Goal: Find specific page/section

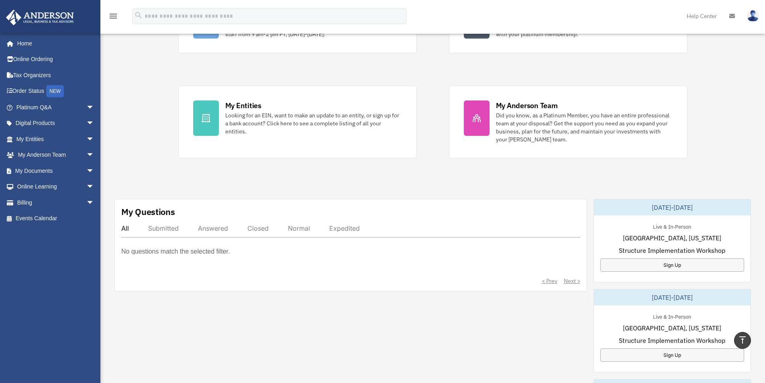
scroll to position [120, 0]
click at [55, 154] on link "My Anderson Team arrow_drop_down" at bounding box center [56, 155] width 101 height 16
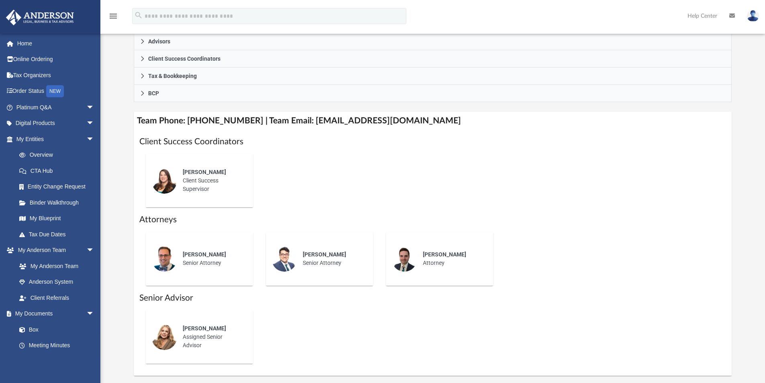
scroll to position [241, 0]
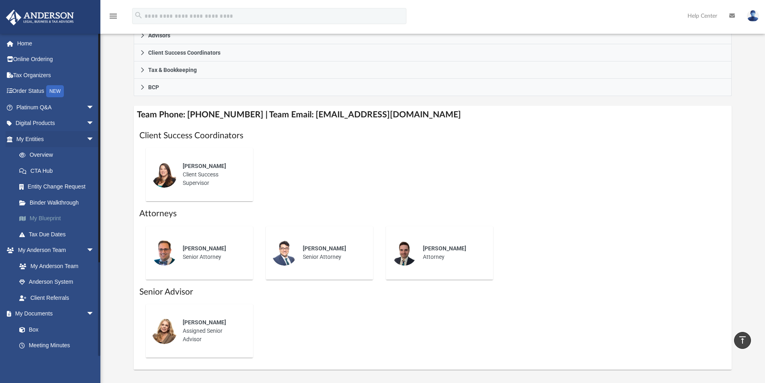
click at [46, 218] on link "My Blueprint" at bounding box center [58, 218] width 95 height 16
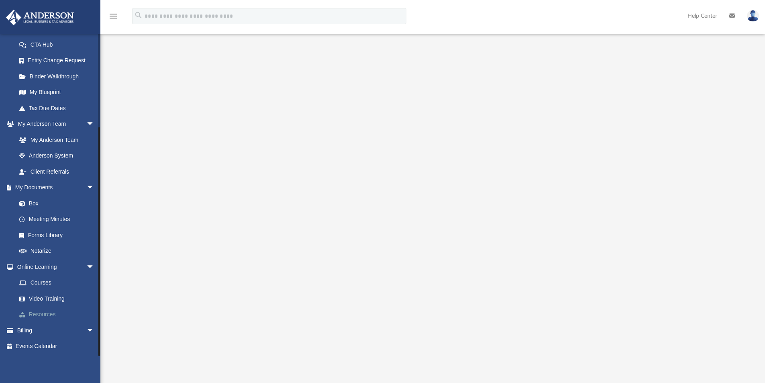
scroll to position [80, 0]
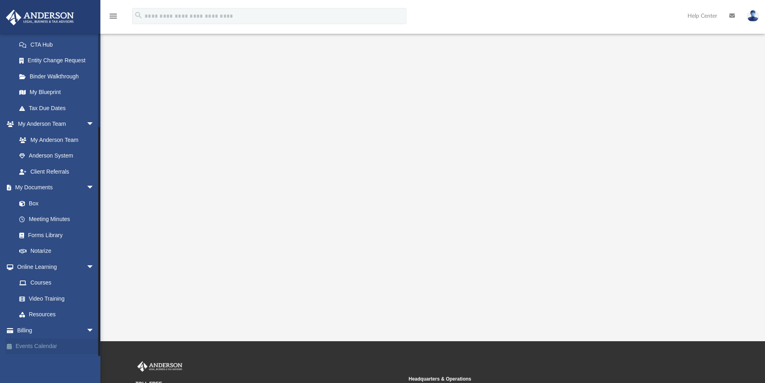
click at [46, 346] on link "Events Calendar" at bounding box center [56, 346] width 101 height 16
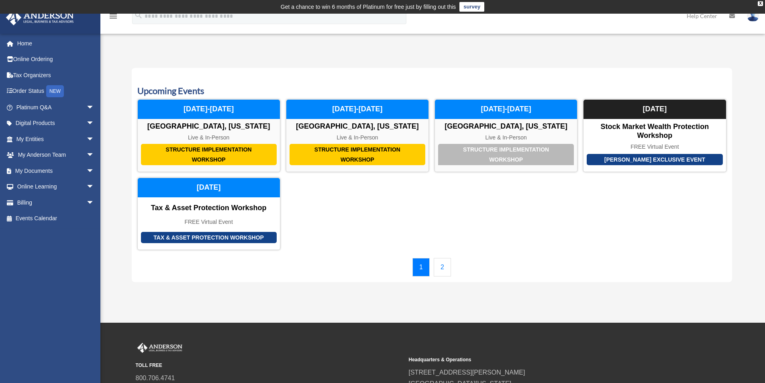
click at [448, 267] on link "2" at bounding box center [442, 267] width 17 height 18
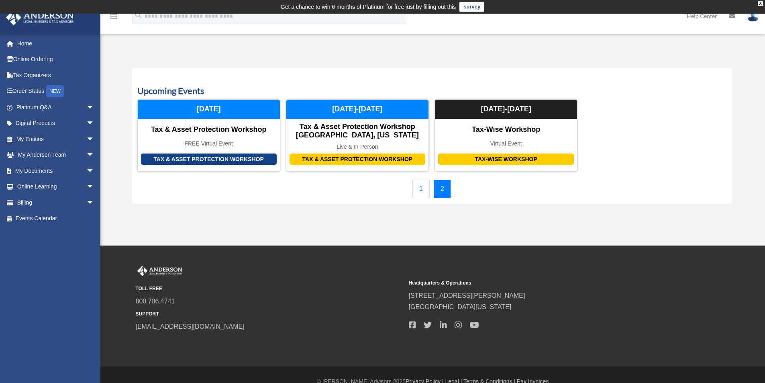
click at [423, 191] on link "1" at bounding box center [420, 189] width 17 height 18
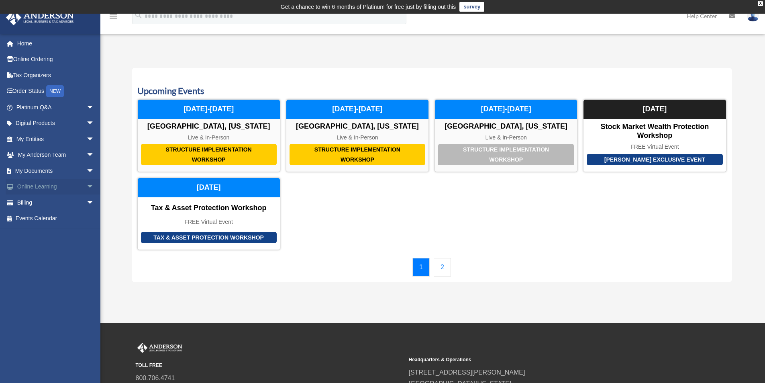
click at [51, 182] on link "Online Learning arrow_drop_down" at bounding box center [56, 187] width 101 height 16
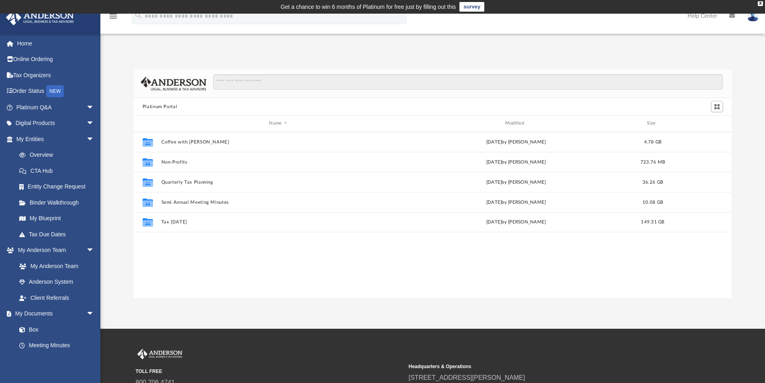
scroll to position [177, 592]
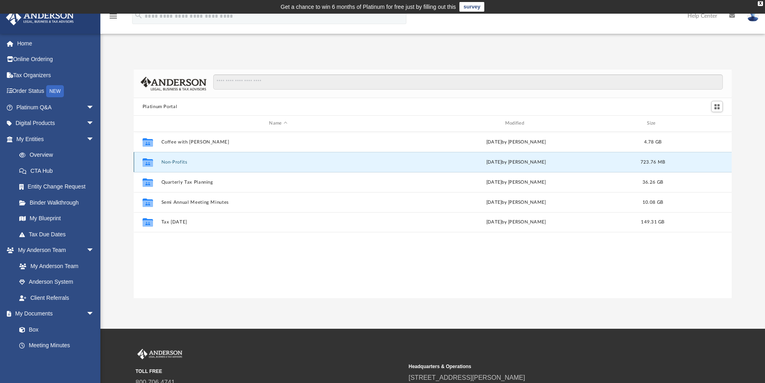
click at [179, 161] on button "Non-Profits" at bounding box center [278, 161] width 234 height 5
